Goal: Find contact information: Find contact information

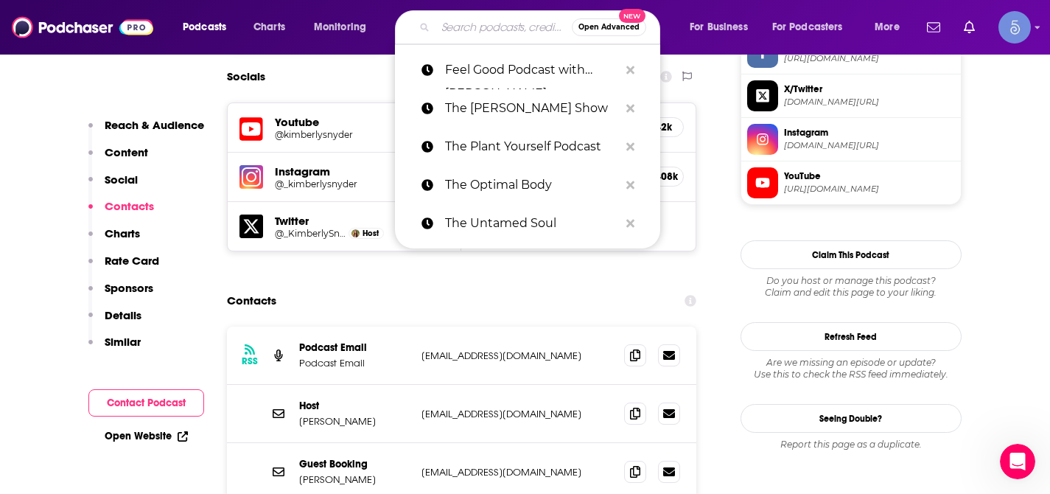
type input "Gemba Academy Podcast"
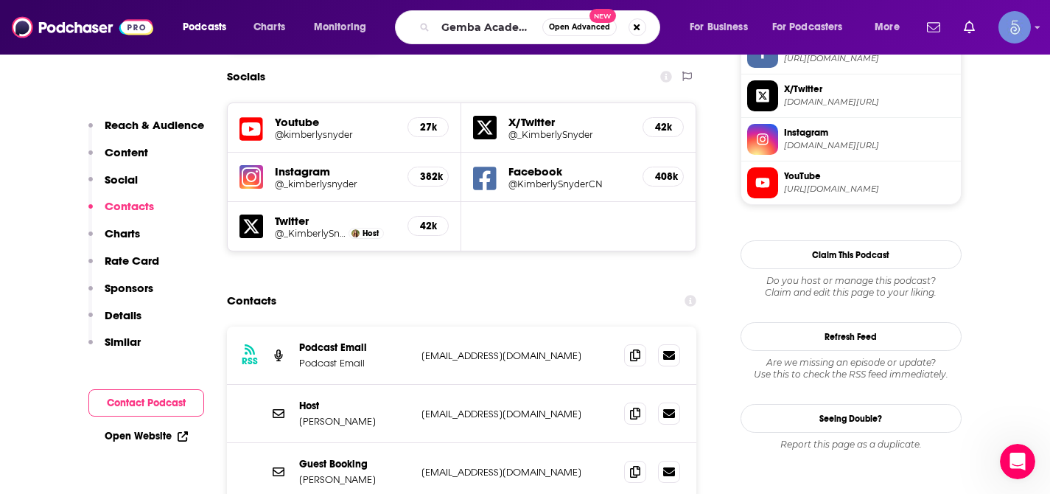
scroll to position [0, 46]
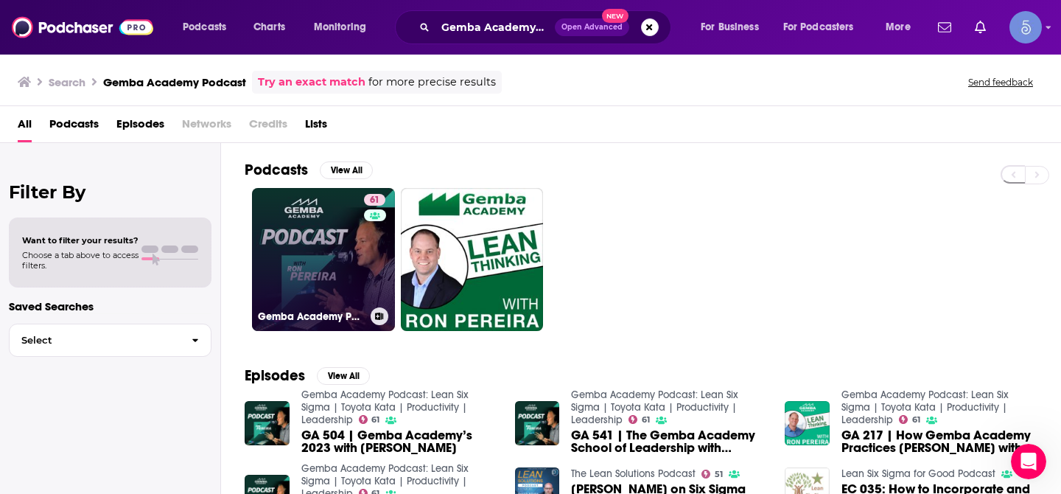
click at [296, 260] on link "61 Gemba Academy Podcast: Lean Six Sigma | Toyota Kata | Productivity | Leaders…" at bounding box center [323, 259] width 143 height 143
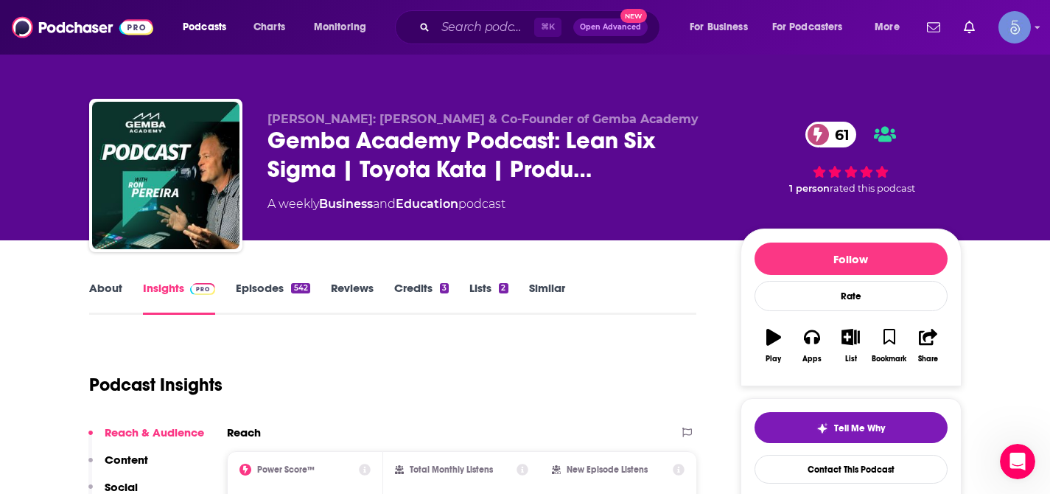
click at [119, 288] on link "About" at bounding box center [105, 298] width 33 height 34
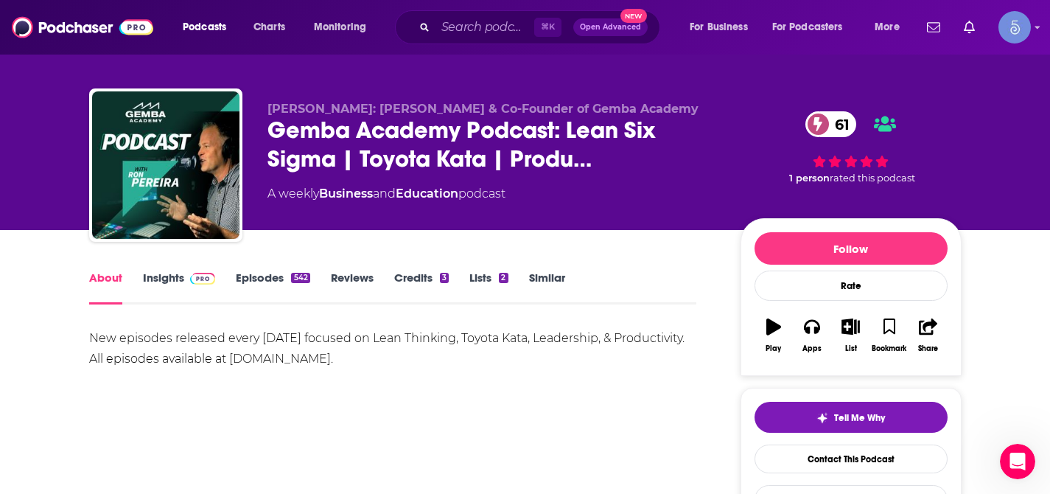
scroll to position [13, 0]
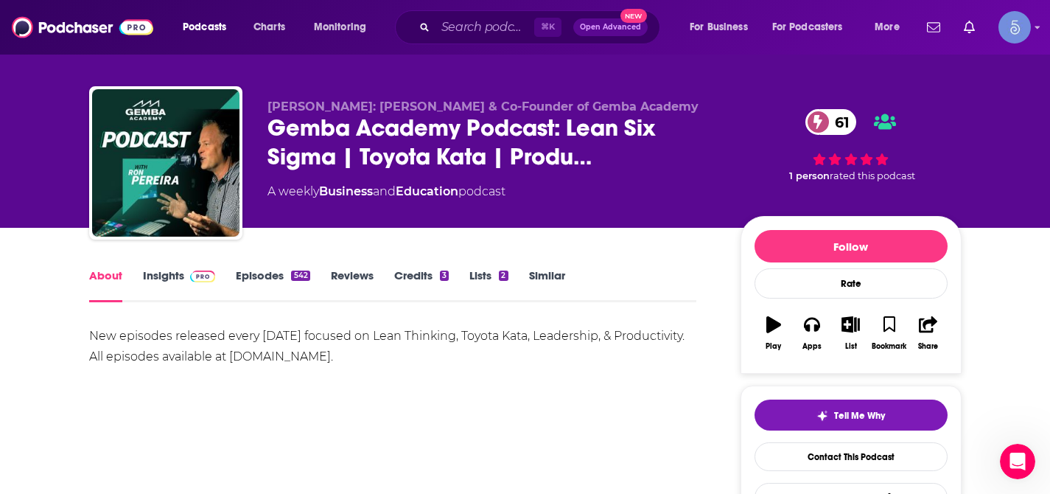
click at [168, 275] on link "Insights" at bounding box center [179, 285] width 73 height 34
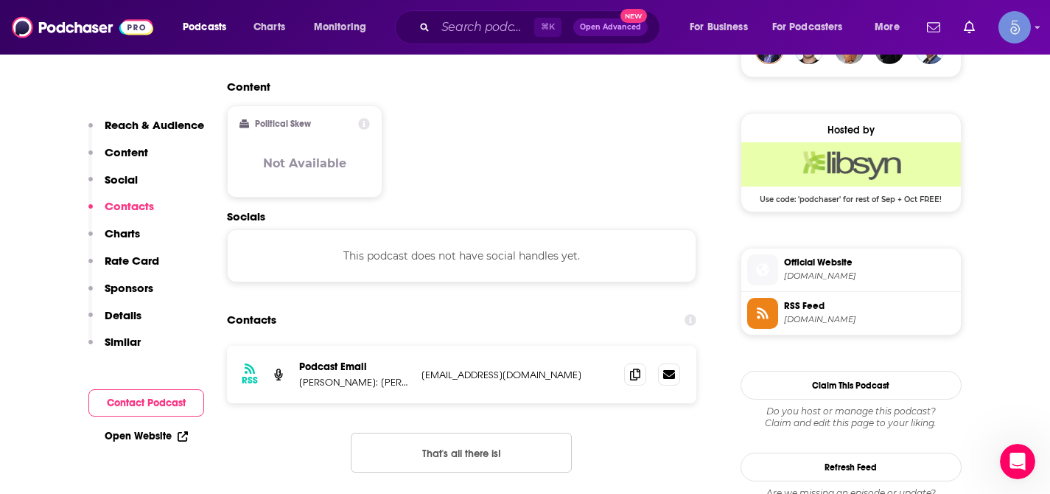
scroll to position [1144, 0]
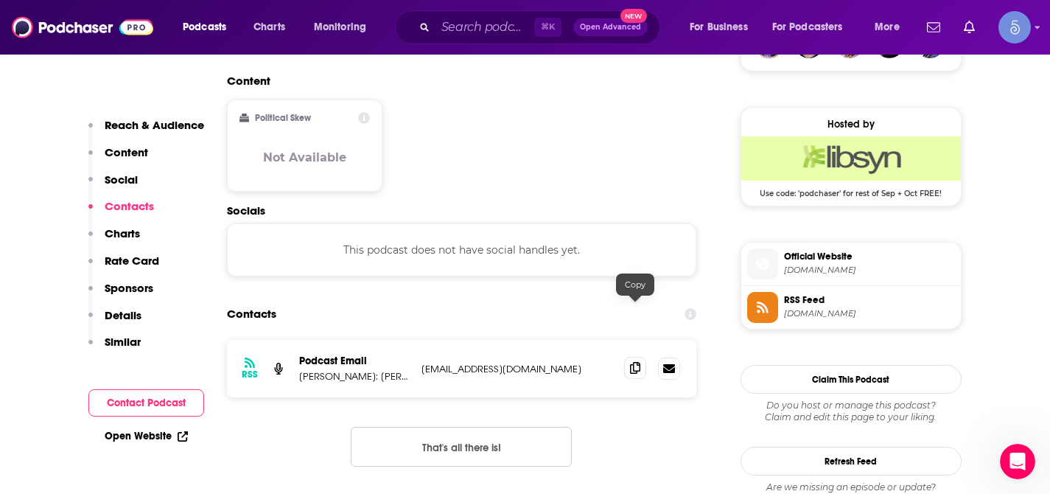
click at [637, 362] on icon at bounding box center [635, 368] width 10 height 12
click at [494, 32] on input "Search podcasts, credits, & more..." at bounding box center [485, 27] width 99 height 24
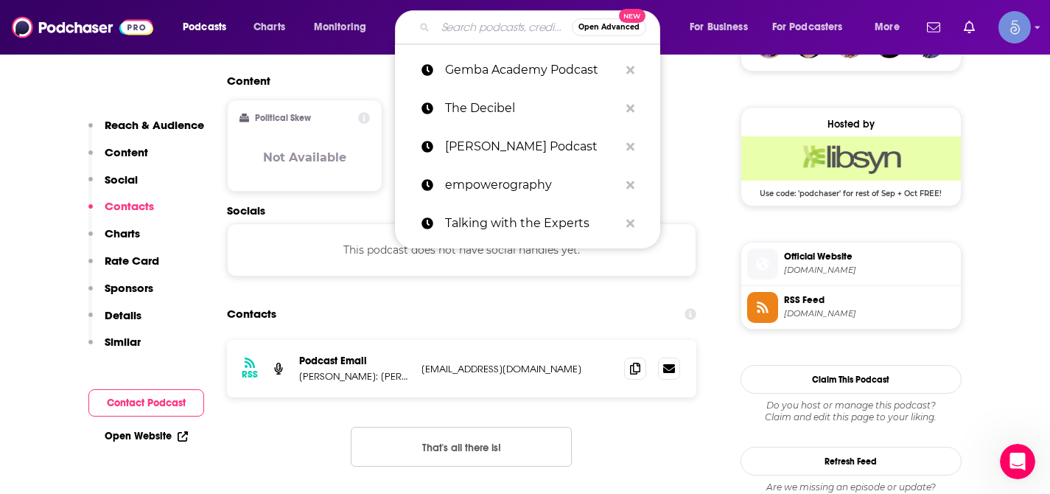
paste input "THINK Business with [PERSON_NAME]"
type input "THINK Business with [PERSON_NAME]"
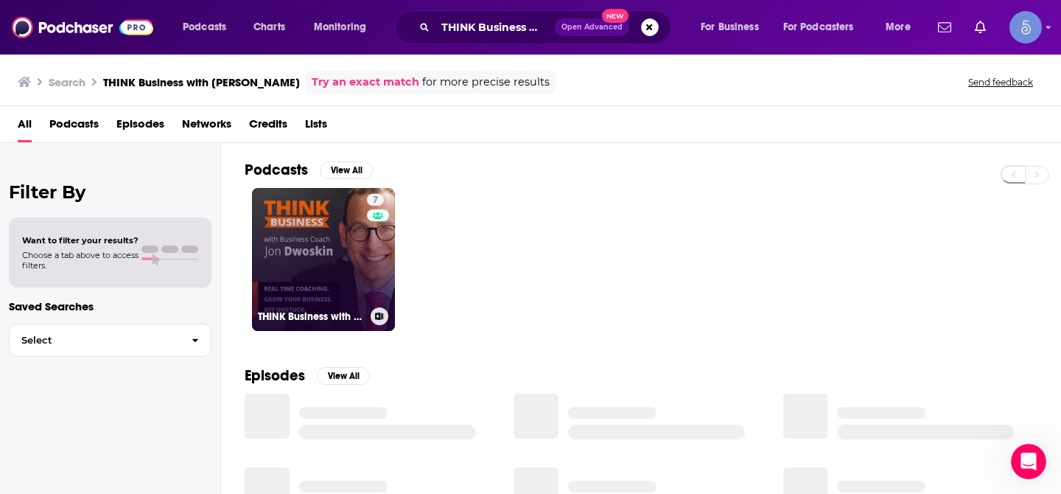
click at [281, 279] on link "7 THINK Business with [PERSON_NAME]" at bounding box center [323, 259] width 143 height 143
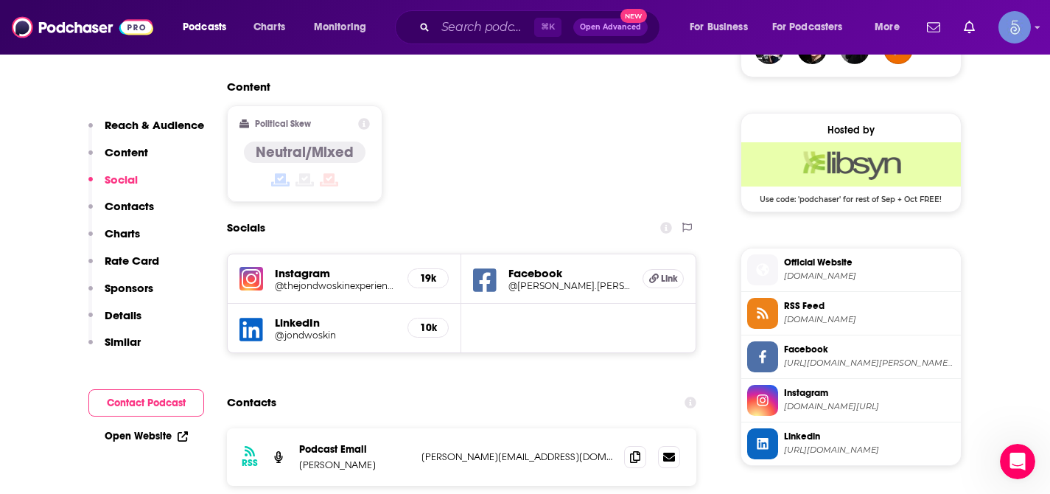
scroll to position [1148, 0]
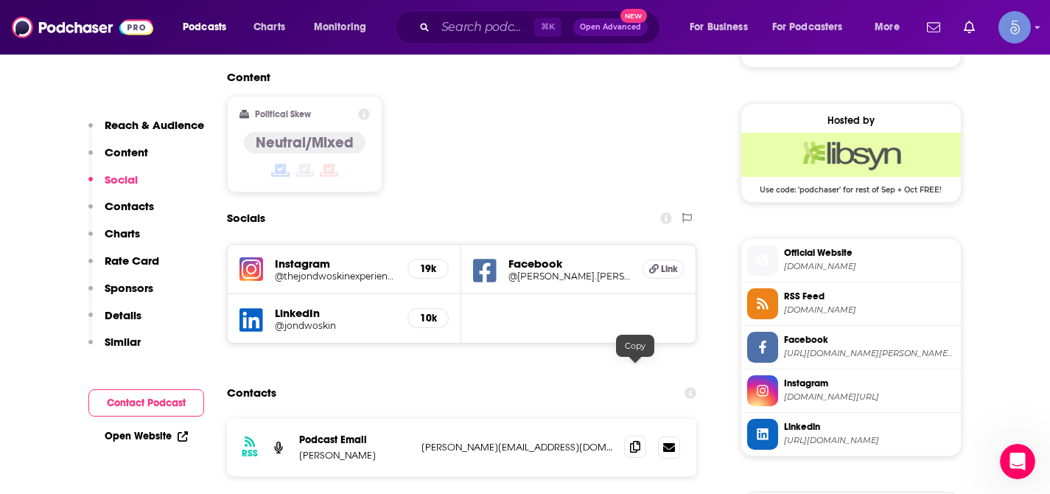
click at [634, 441] on icon at bounding box center [635, 447] width 10 height 12
click at [635, 441] on icon at bounding box center [635, 447] width 10 height 12
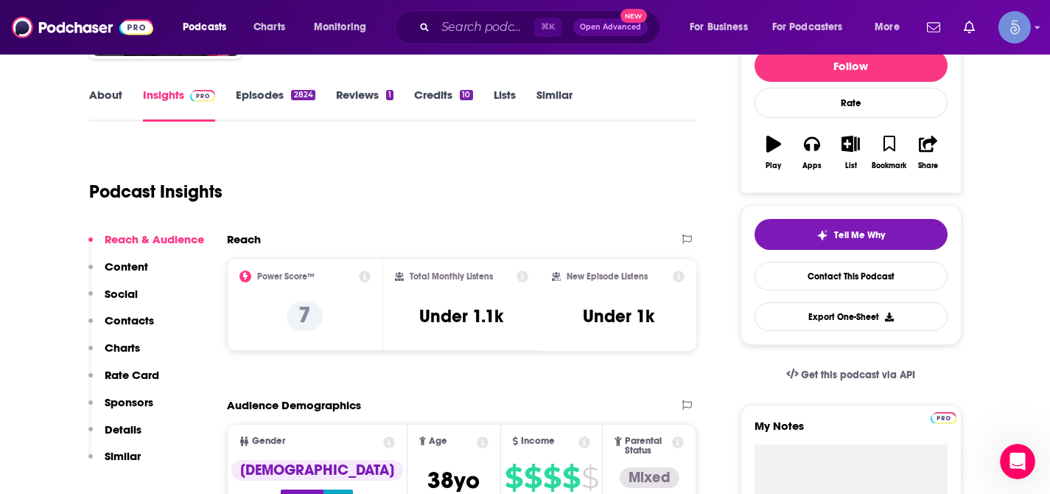
scroll to position [0, 0]
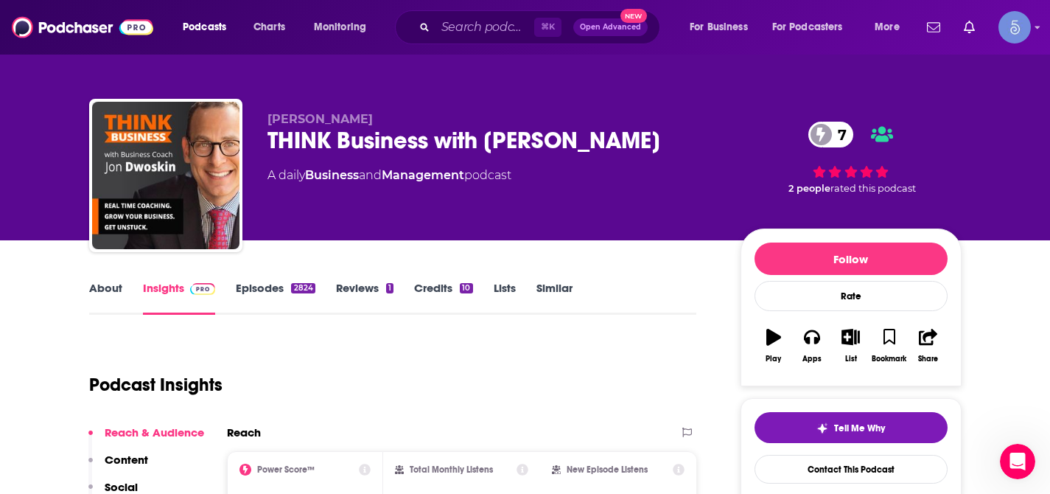
click at [277, 116] on span "[PERSON_NAME]" at bounding box center [320, 119] width 105 height 14
